Goal: Task Accomplishment & Management: Manage account settings

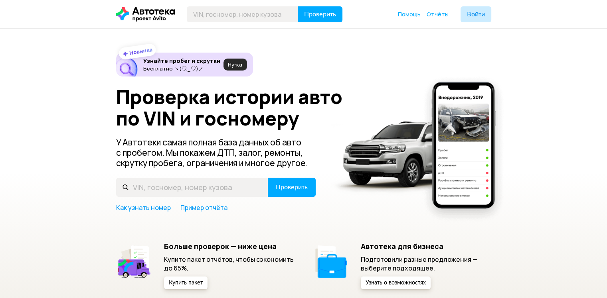
click at [233, 64] on span "Ну‑ка" at bounding box center [235, 64] width 14 height 6
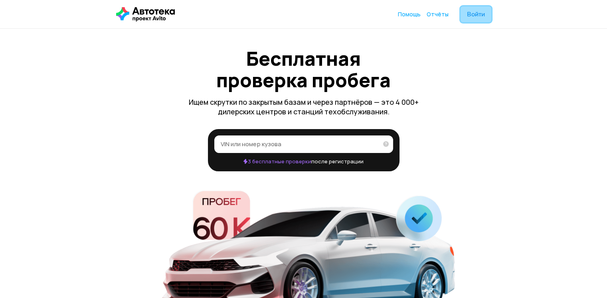
click at [476, 15] on span "Войти" at bounding box center [476, 14] width 18 height 6
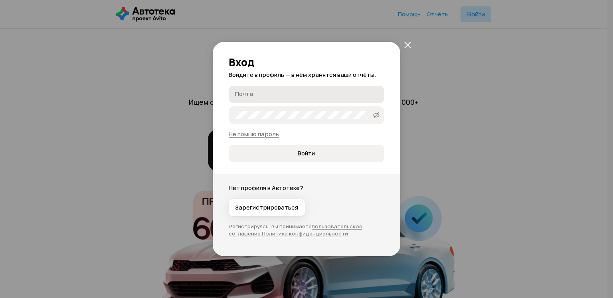
click at [251, 97] on input "Почта" at bounding box center [307, 94] width 145 height 8
click at [250, 93] on input "Почта" at bounding box center [307, 94] width 145 height 8
type input "[EMAIL_ADDRESS][DOMAIN_NAME]"
click at [298, 155] on span "Войти" at bounding box center [306, 154] width 17 height 8
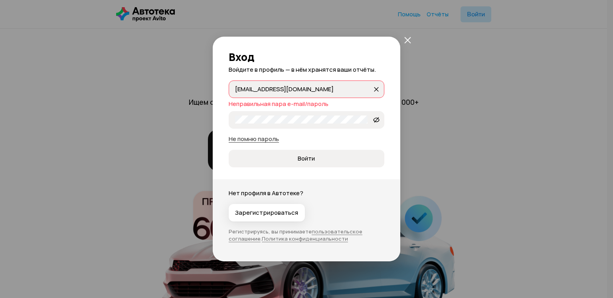
click at [262, 140] on link "Не помню пароль" at bounding box center [254, 139] width 50 height 8
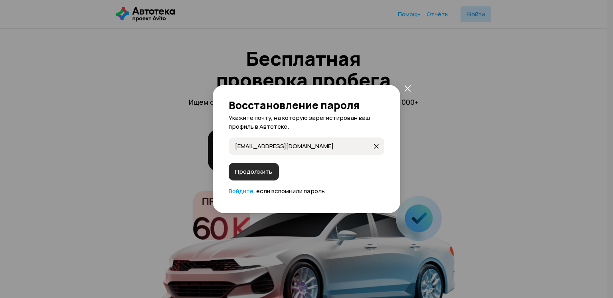
click at [256, 172] on span "Продолжить" at bounding box center [253, 172] width 37 height 8
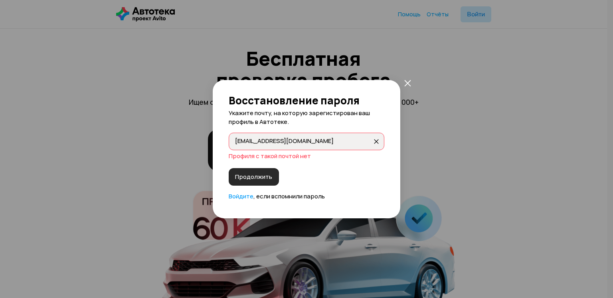
click at [246, 178] on span "Продолжить" at bounding box center [253, 177] width 37 height 8
click at [240, 196] on link "Войдите" at bounding box center [241, 196] width 25 height 8
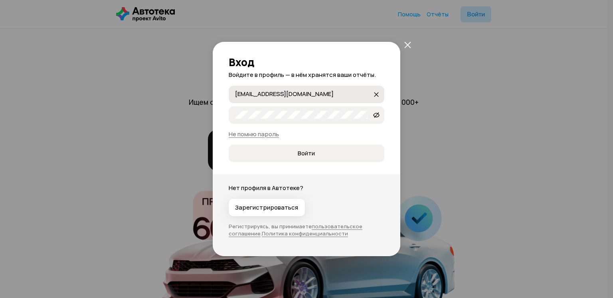
click at [381, 91] on button "[EMAIL_ADDRESS][DOMAIN_NAME] [EMAIL_ADDRESS][DOMAIN_NAME]" at bounding box center [376, 94] width 13 height 13
click at [411, 47] on button "закрыть" at bounding box center [407, 45] width 14 height 14
